Goal: Navigation & Orientation: Find specific page/section

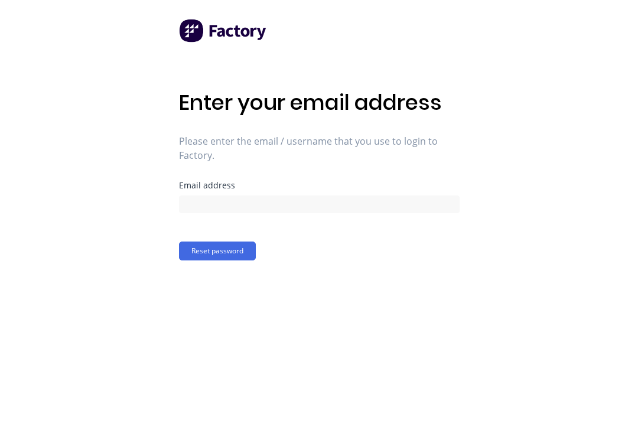
scroll to position [18, 0]
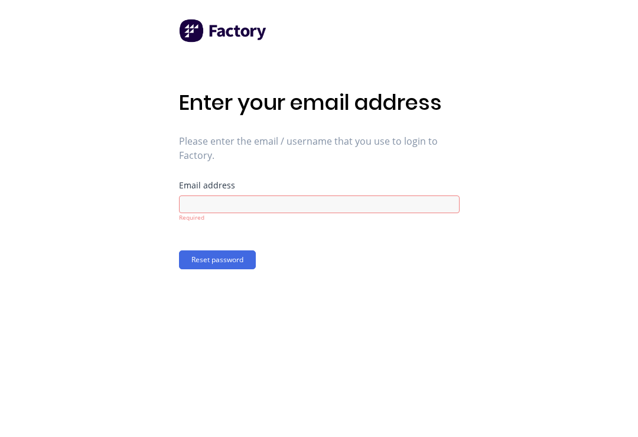
scroll to position [18, 0]
click at [223, 250] on button "Reset password" at bounding box center [217, 259] width 77 height 19
click at [226, 250] on button "Reset password" at bounding box center [217, 259] width 77 height 19
click at [219, 250] on button "Reset password" at bounding box center [217, 259] width 77 height 19
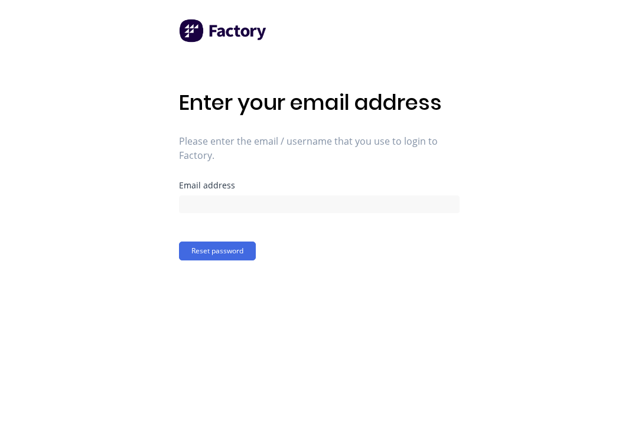
click at [201, 28] on img at bounding box center [223, 31] width 89 height 24
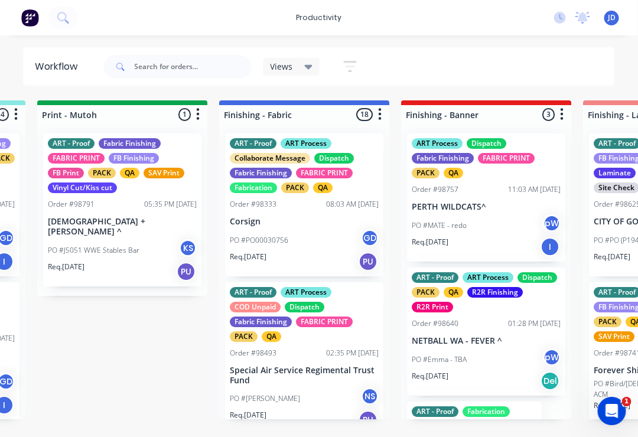
scroll to position [0, 1992]
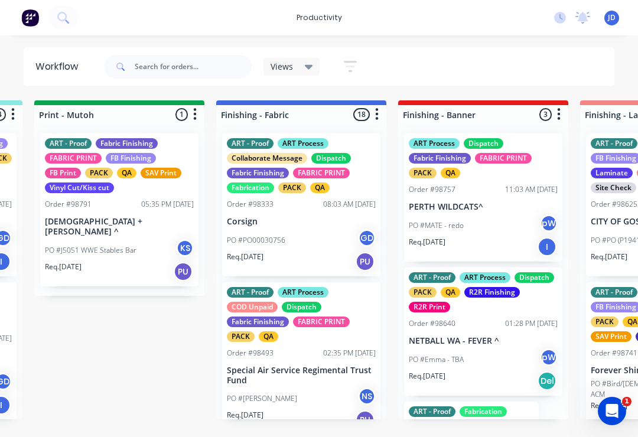
click at [381, 111] on button "button" at bounding box center [377, 114] width 14 height 14
click at [123, 350] on div "Submitted 5 Sort By Created date Required date Order number Customer name Most …" at bounding box center [268, 259] width 4539 height 319
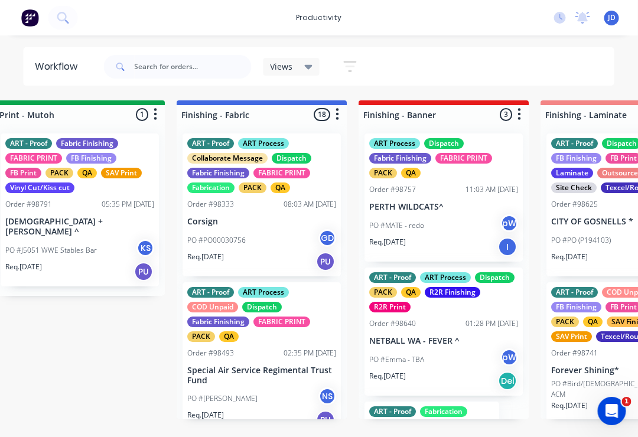
scroll to position [0, 2032]
click at [343, 110] on button "button" at bounding box center [337, 114] width 14 height 14
click at [121, 345] on div "Submitted 5 Sort By Created date Required date Order number Customer name Most …" at bounding box center [228, 259] width 4539 height 319
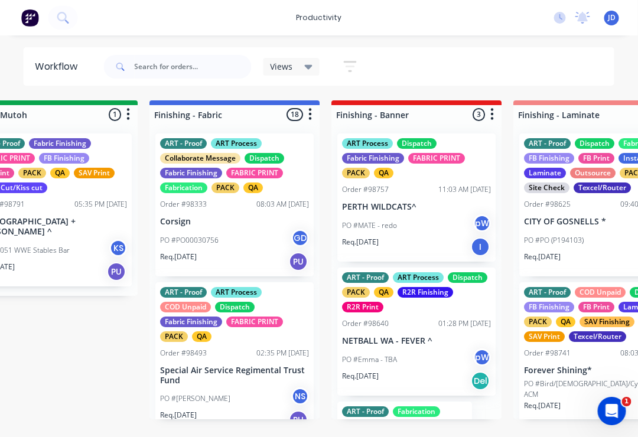
scroll to position [0, 2059]
click at [312, 109] on icon "button" at bounding box center [310, 114] width 4 height 15
click at [306, 134] on button "Sort By" at bounding box center [258, 140] width 118 height 19
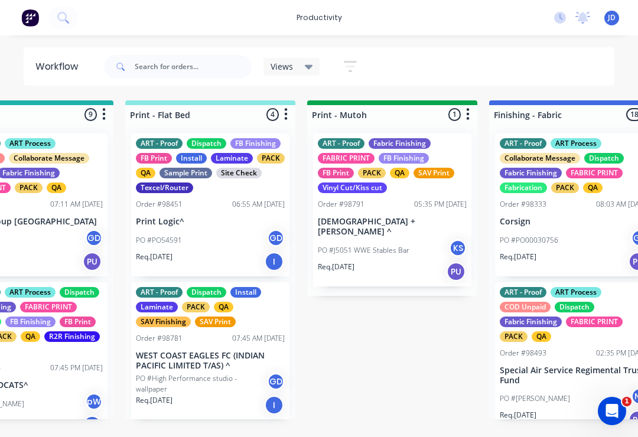
scroll to position [0, 1724]
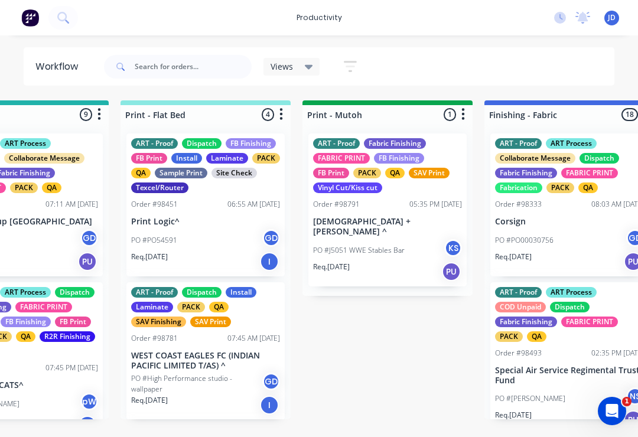
click at [390, 343] on div "Submitted 5 Sort By Created date Required date Order number Customer name Most …" at bounding box center [536, 259] width 4539 height 319
click at [398, 349] on div "Submitted 5 Sort By Created date Required date Order number Customer name Most …" at bounding box center [536, 259] width 4539 height 319
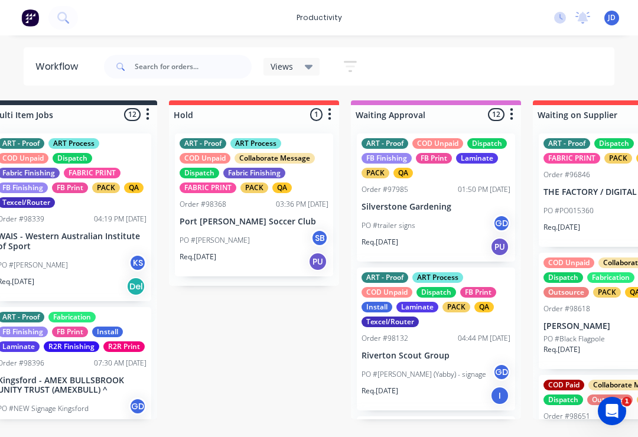
scroll to position [0, 0]
